Goal: Task Accomplishment & Management: Use online tool/utility

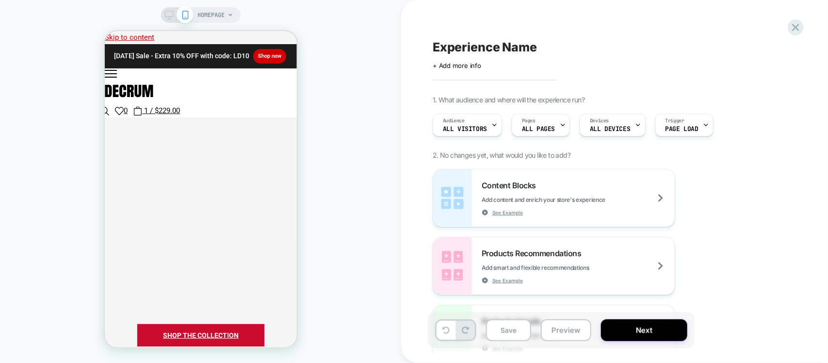
click at [228, 11] on div "HOMEPAGE" at bounding box center [215, 15] width 35 height 16
click at [216, 16] on span "HOMEPAGE" at bounding box center [211, 15] width 27 height 16
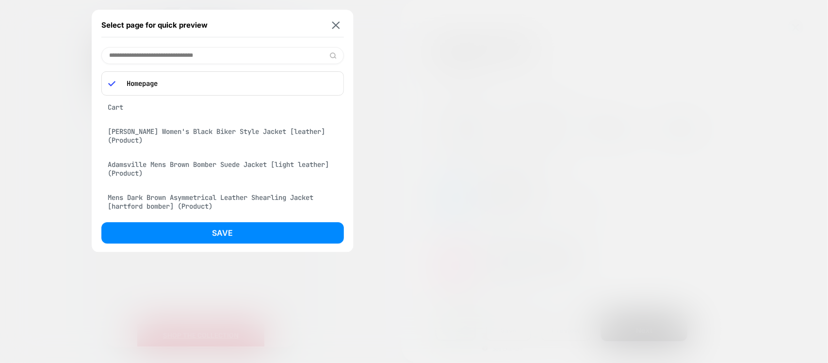
click at [172, 83] on p "Homepage" at bounding box center [229, 83] width 215 height 9
click at [185, 61] on input at bounding box center [222, 55] width 243 height 17
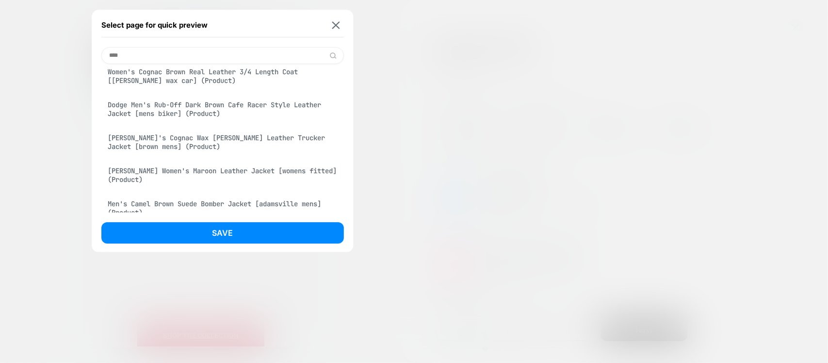
scroll to position [970, 0]
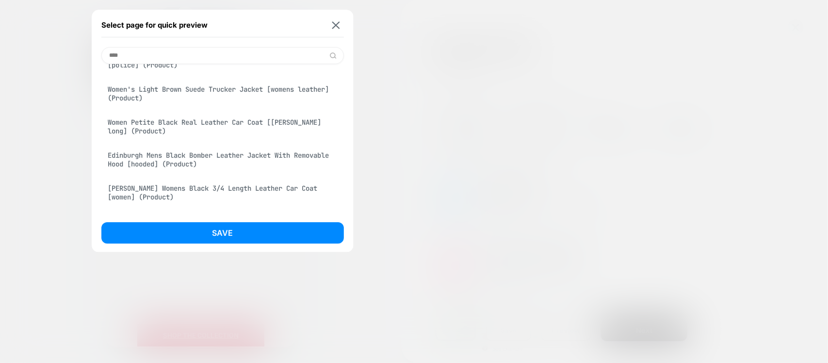
click at [151, 50] on input "****" at bounding box center [222, 55] width 243 height 17
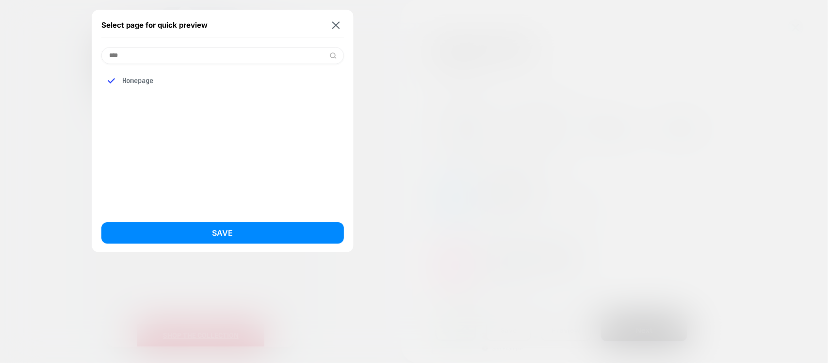
type input "****"
click at [346, 25] on div "Select page for quick preview **** Homepage Save" at bounding box center [223, 131] width 262 height 243
click at [342, 23] on button at bounding box center [336, 25] width 12 height 8
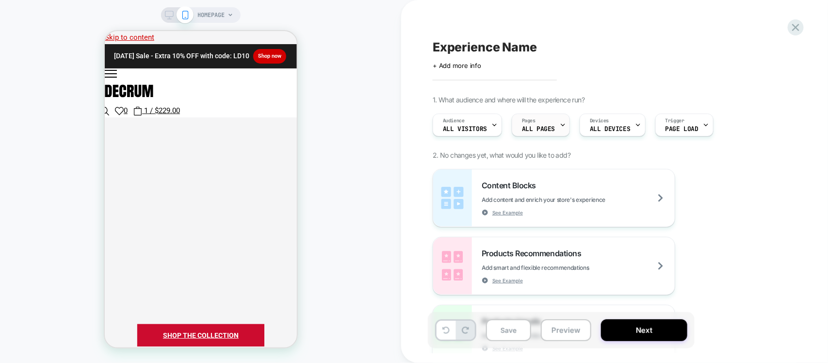
click at [553, 124] on div "Pages ALL PAGES" at bounding box center [538, 125] width 52 height 22
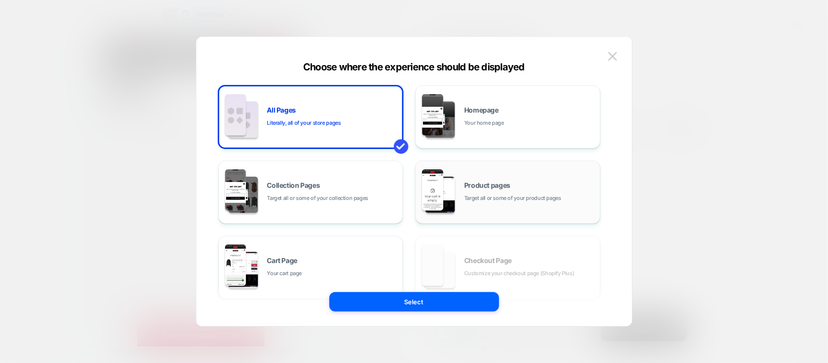
click at [476, 193] on div "Product pages Target all or some of your product pages" at bounding box center [529, 192] width 131 height 21
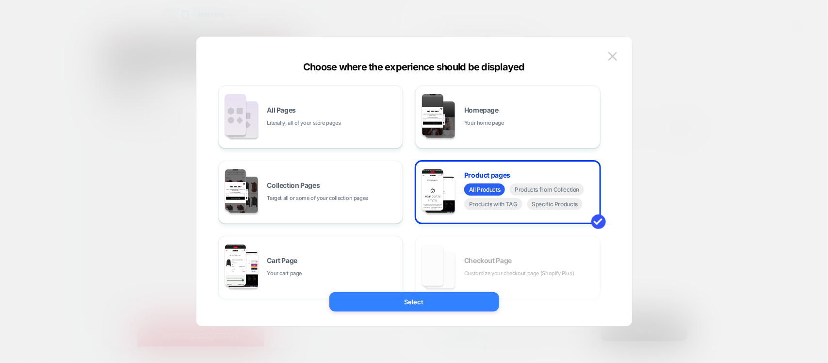
click at [418, 300] on button "Select" at bounding box center [414, 301] width 170 height 19
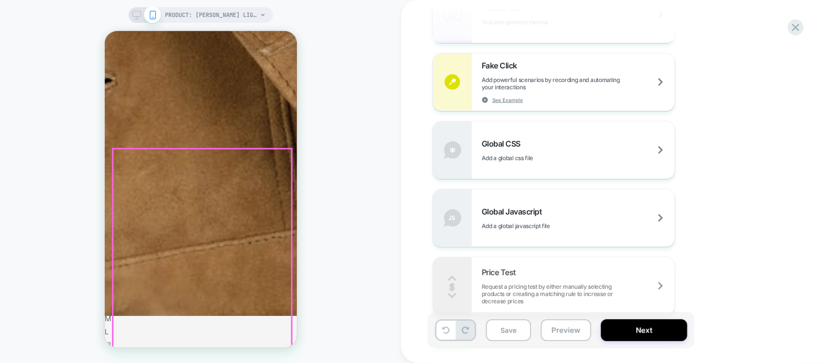
scroll to position [485, 0]
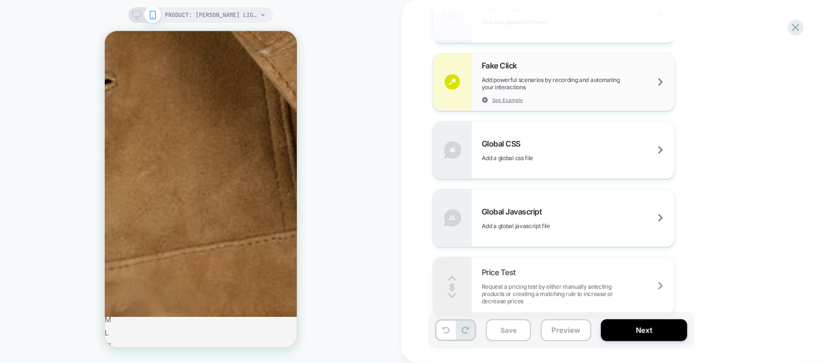
click at [456, 86] on img at bounding box center [452, 81] width 39 height 57
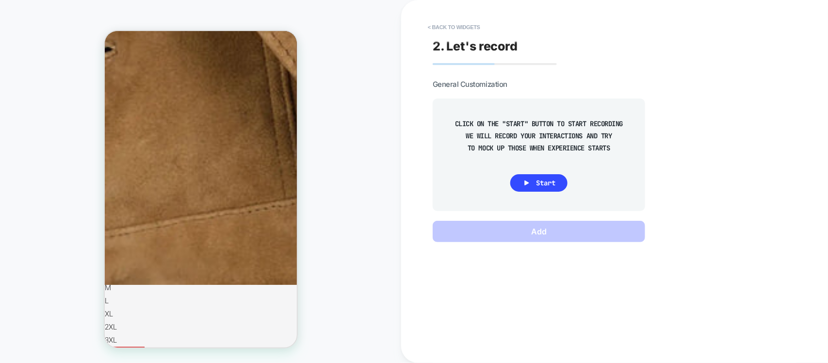
scroll to position [546, 0]
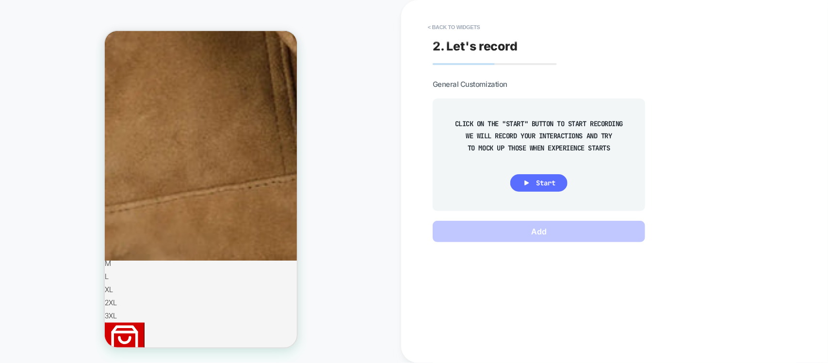
click at [531, 178] on button "Start" at bounding box center [538, 182] width 57 height 17
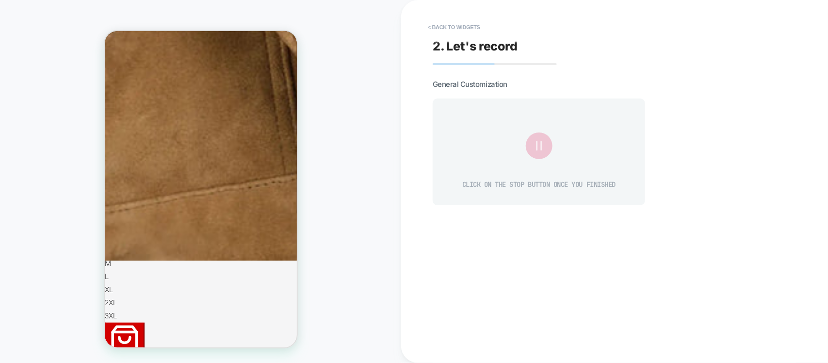
click at [537, 146] on icon at bounding box center [538, 145] width 5 height 9
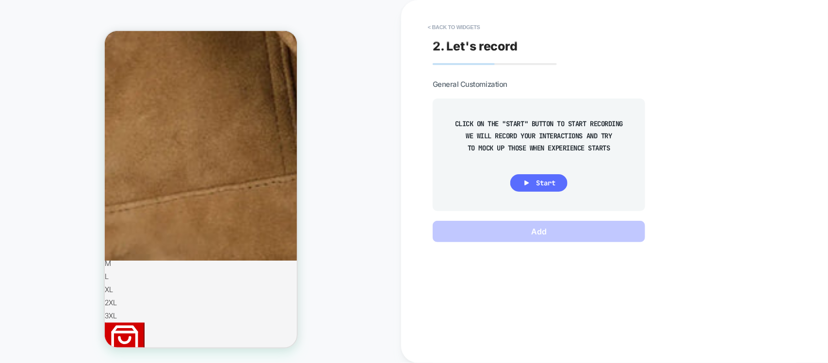
click at [531, 182] on button "Start" at bounding box center [538, 182] width 57 height 17
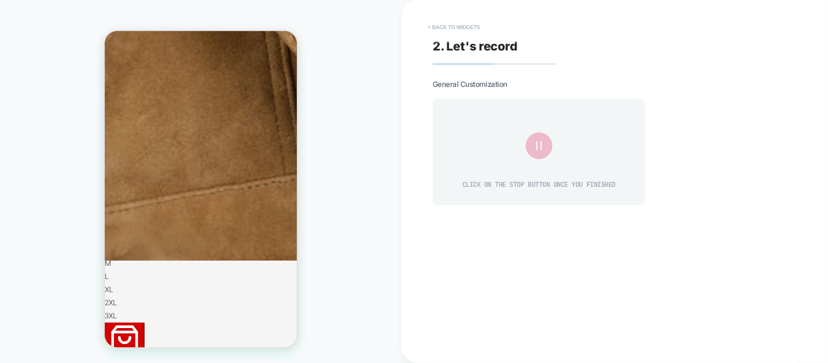
click at [460, 26] on button "< Back to widgets" at bounding box center [454, 27] width 62 height 16
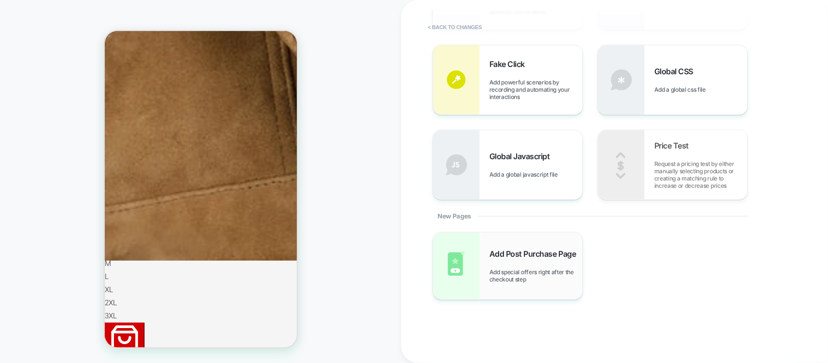
scroll to position [303, 0]
click at [508, 93] on span "Add powerful scenarios by recording and automating your interactions" at bounding box center [535, 89] width 93 height 22
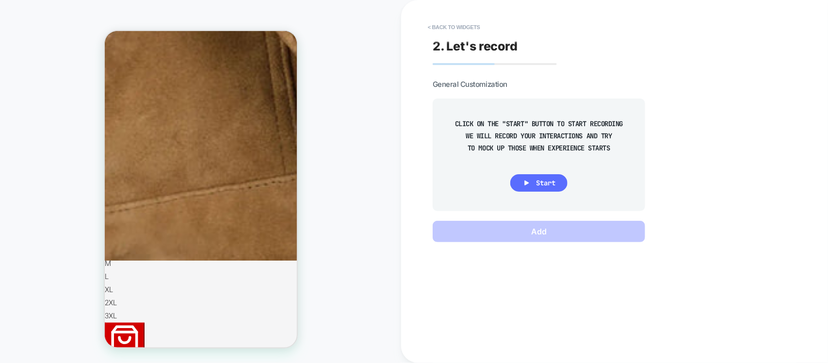
drag, startPoint x: 537, startPoint y: 184, endPoint x: 159, endPoint y: 124, distance: 383.1
click at [537, 184] on span "Start" at bounding box center [545, 182] width 19 height 9
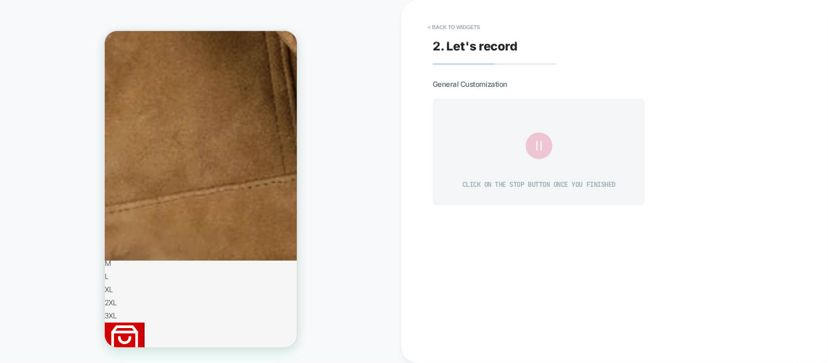
click at [542, 144] on icon at bounding box center [539, 146] width 16 height 16
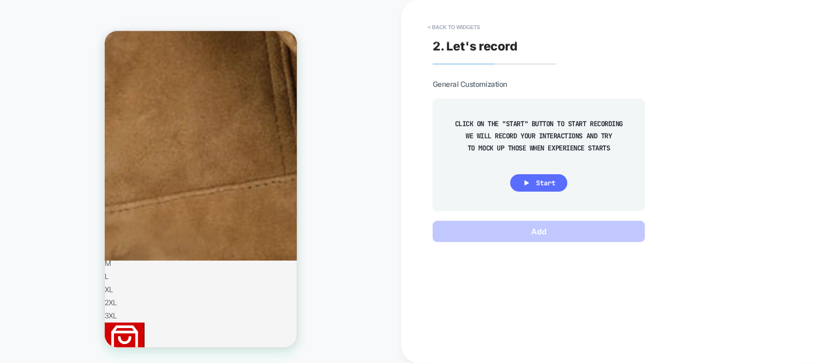
click at [530, 183] on icon at bounding box center [526, 182] width 9 height 9
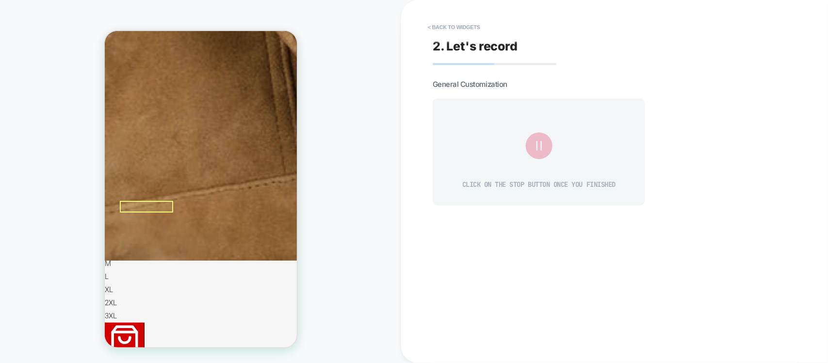
click at [171, 230] on div at bounding box center [205, 232] width 173 height 15
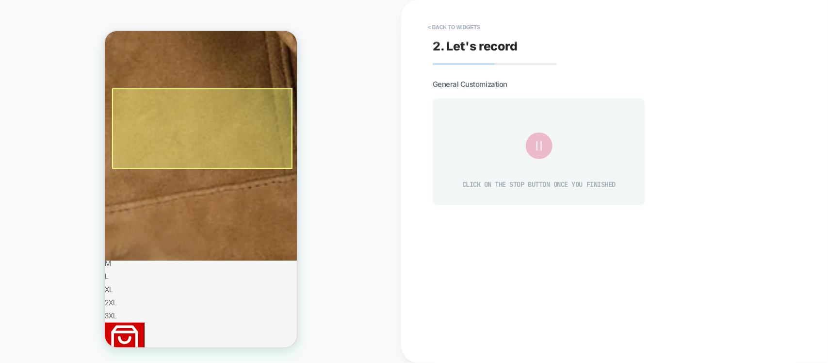
click at [211, 134] on div at bounding box center [202, 128] width 180 height 81
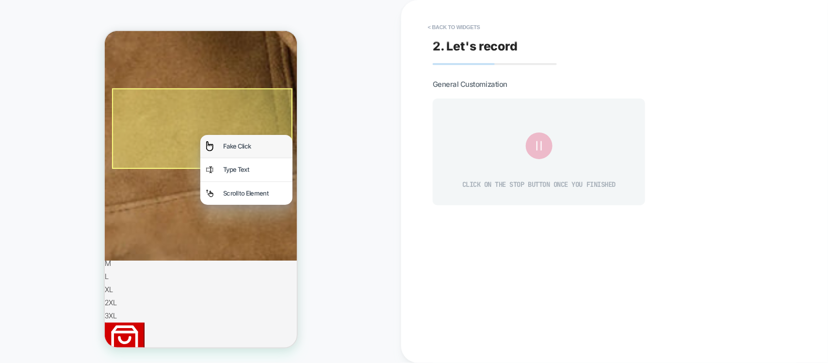
click at [220, 139] on div "Fake Click" at bounding box center [246, 145] width 92 height 23
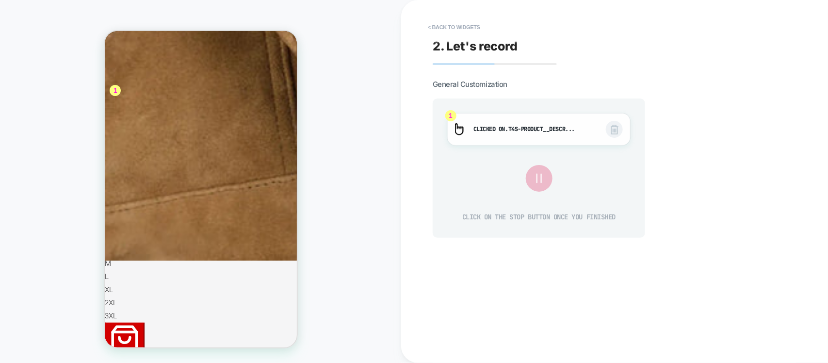
click at [479, 125] on span "Clicked on .t4s-product__descr... .t4s-product__description > p:nth-child(1)" at bounding box center [534, 129] width 123 height 11
click at [457, 27] on button "< Back to widgets" at bounding box center [454, 27] width 62 height 16
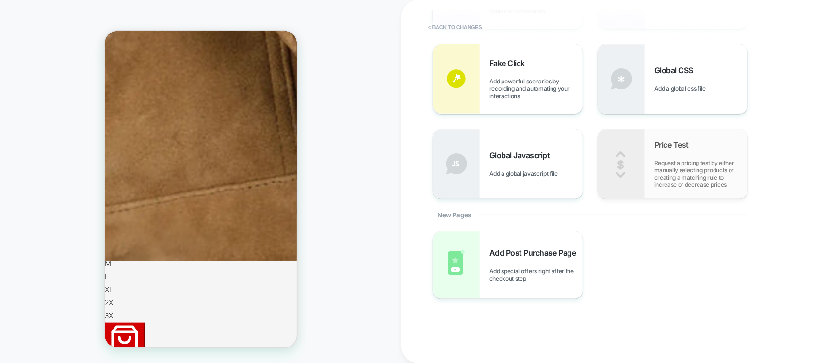
scroll to position [243, 0]
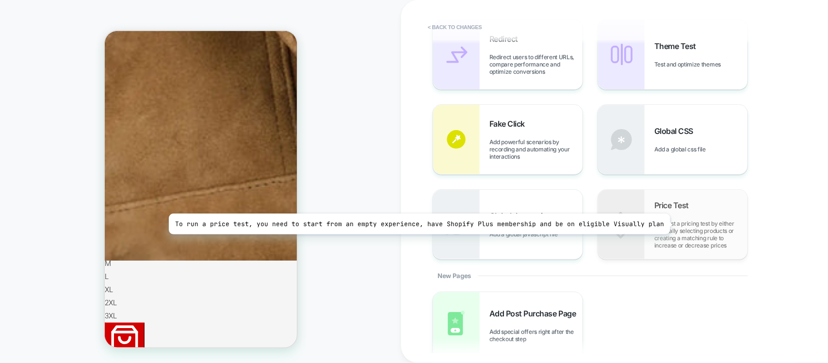
click at [665, 224] on span "Request a pricing test by either manually selecting products or creating a matc…" at bounding box center [700, 234] width 93 height 29
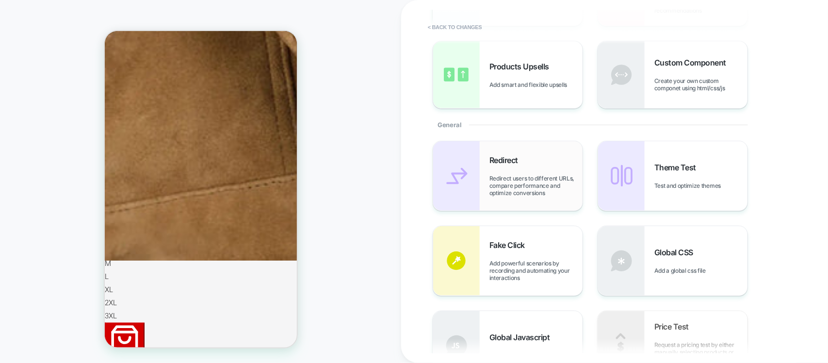
scroll to position [61, 0]
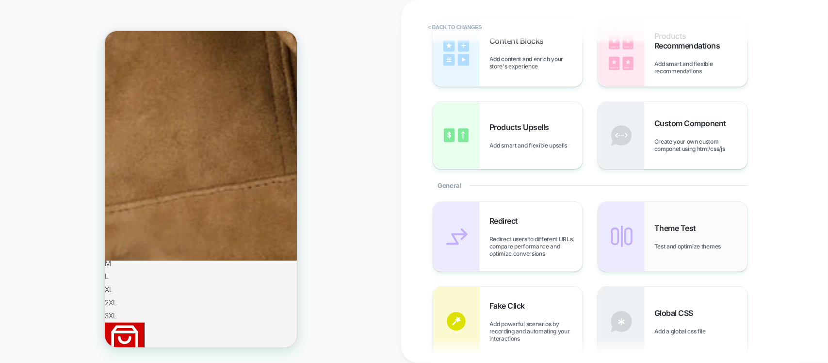
click at [656, 231] on span "Theme Test" at bounding box center [677, 228] width 47 height 10
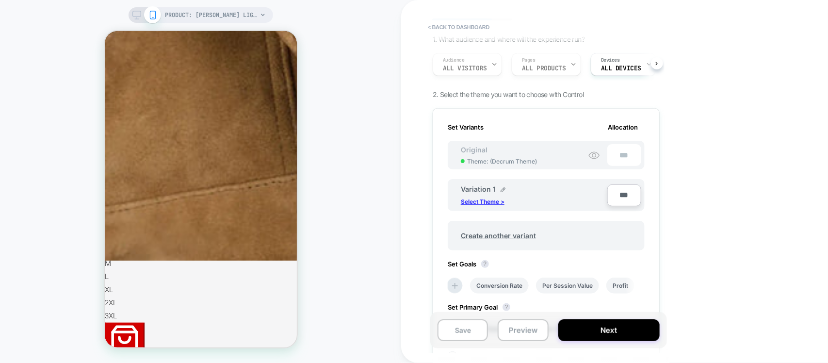
click at [486, 198] on p "Select Theme >" at bounding box center [483, 201] width 44 height 7
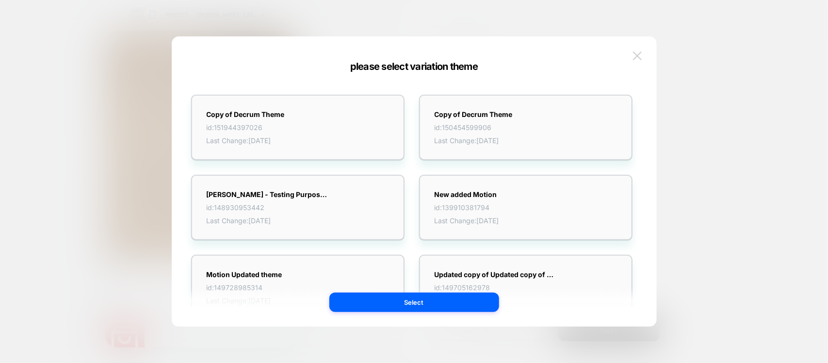
click at [635, 53] on img at bounding box center [637, 55] width 9 height 8
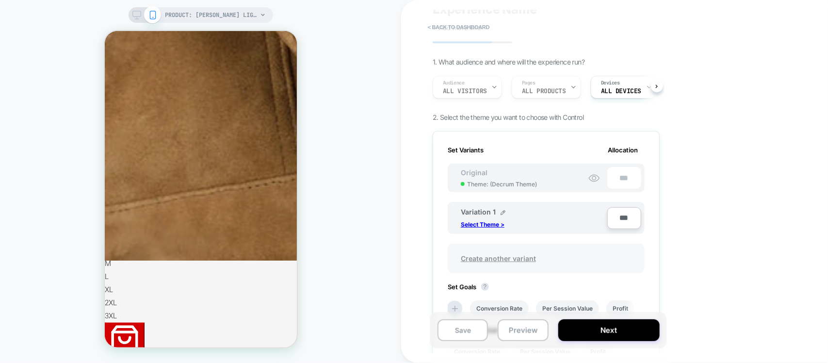
scroll to position [0, 0]
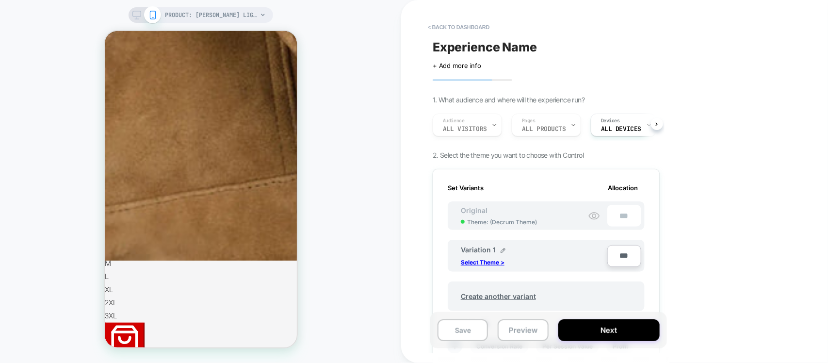
click at [452, 17] on div "Experience Name Click to edit experience details + Add more info 1. What audien…" at bounding box center [546, 181] width 237 height 343
click at [452, 22] on button "< back to dashboard" at bounding box center [458, 27] width 71 height 16
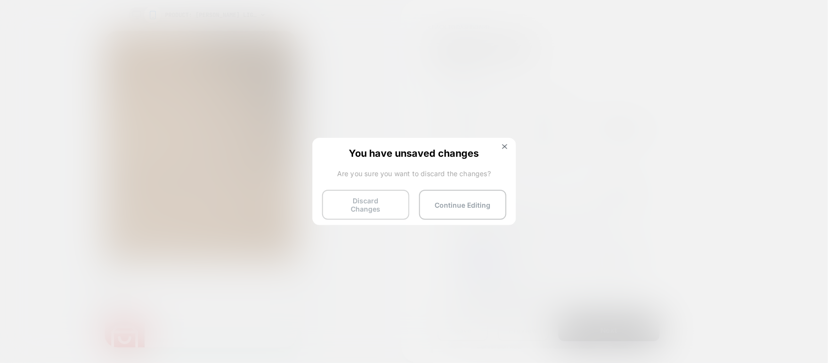
click at [377, 199] on button "Discard Changes" at bounding box center [365, 205] width 87 height 30
